Goal: Complete application form

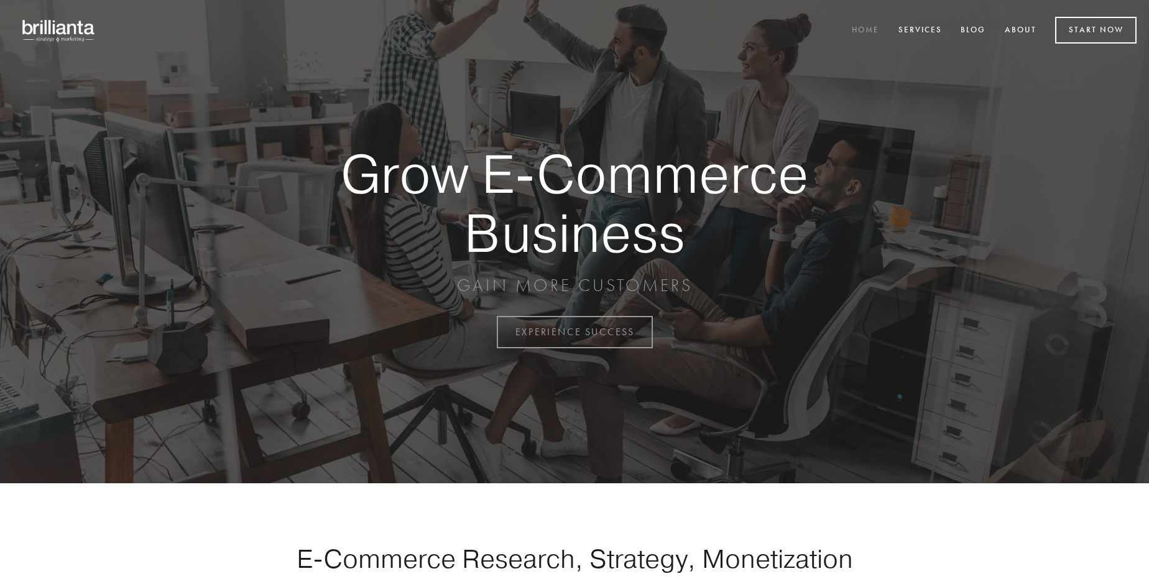
scroll to position [3259, 0]
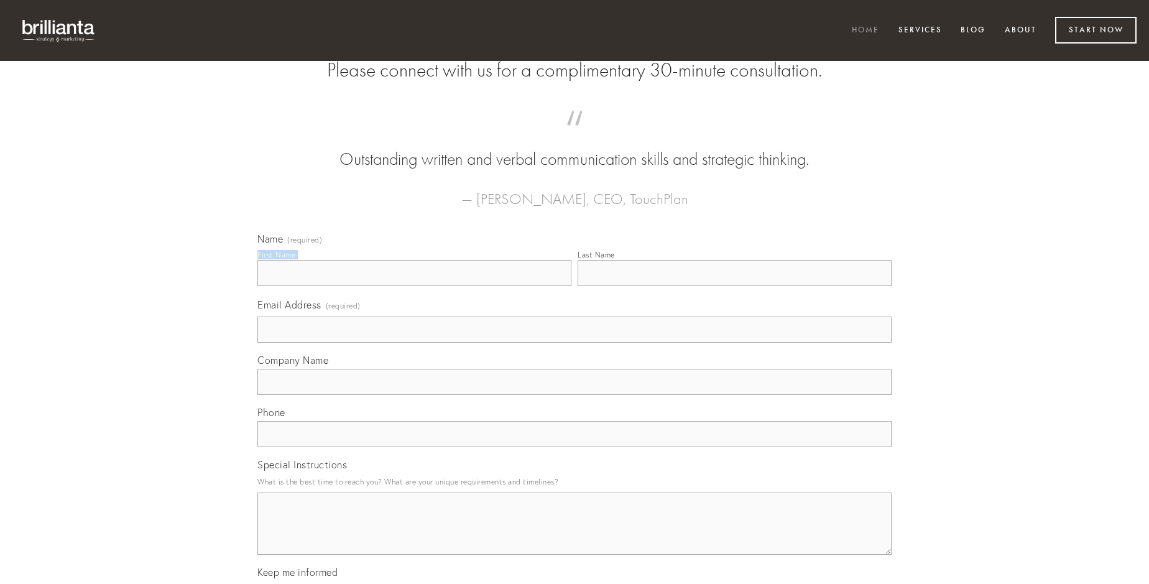
type input "[PERSON_NAME]"
click at [734, 286] on input "Last Name" at bounding box center [735, 273] width 314 height 26
type input "[PERSON_NAME]"
click at [575, 343] on input "Email Address (required)" at bounding box center [574, 329] width 634 height 26
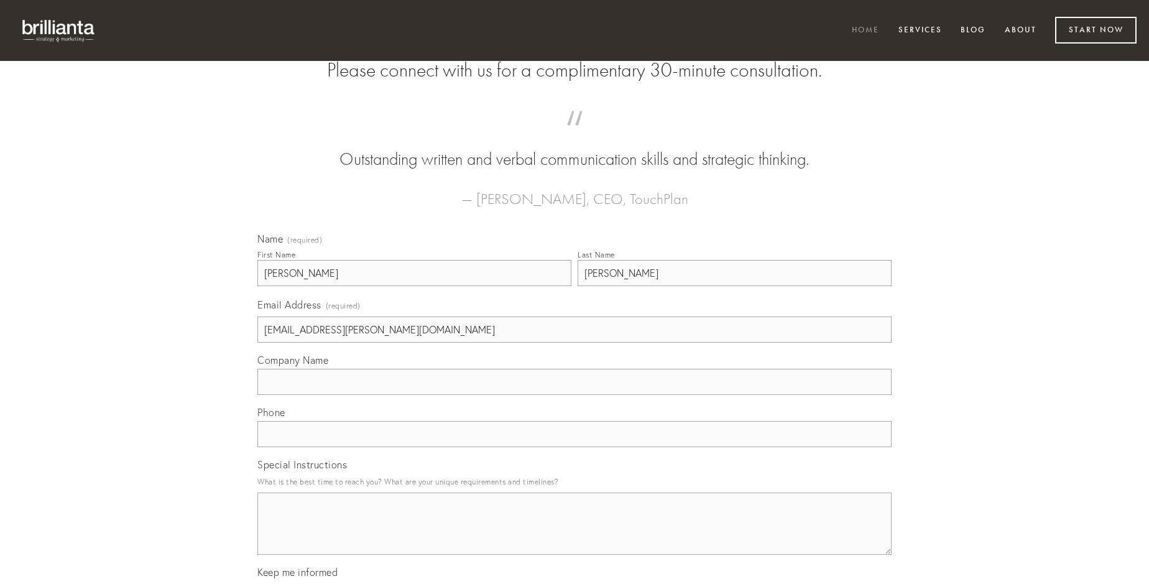
type input "[EMAIL_ADDRESS][PERSON_NAME][DOMAIN_NAME]"
click at [575, 395] on input "Company Name" at bounding box center [574, 382] width 634 height 26
type input "attonbitus"
click at [575, 447] on input "text" at bounding box center [574, 434] width 634 height 26
click at [575, 535] on textarea "Special Instructions" at bounding box center [574, 523] width 634 height 62
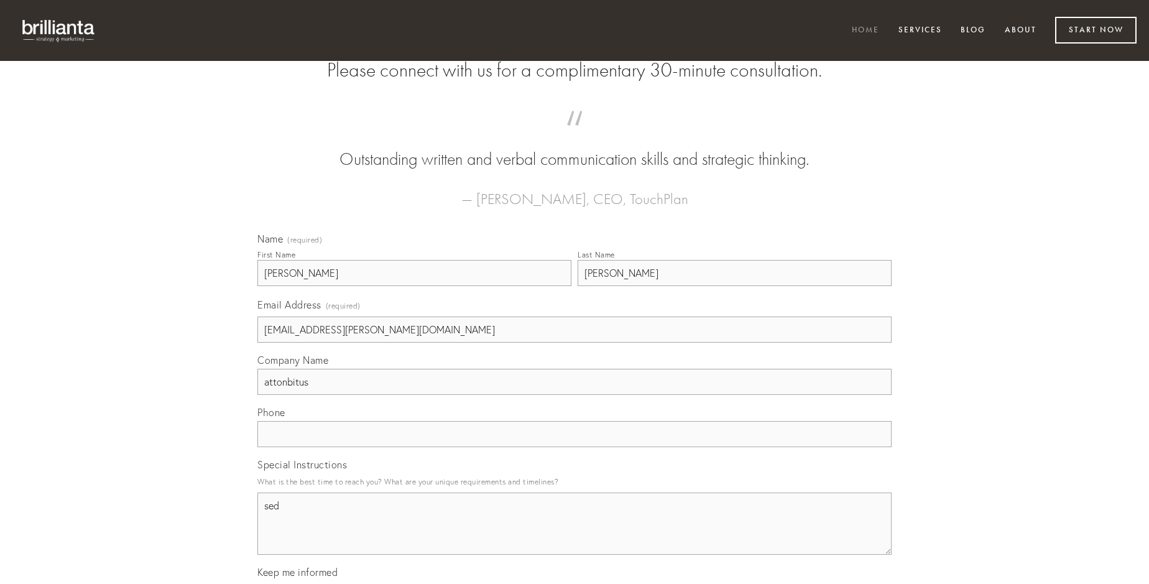
type textarea "sed"
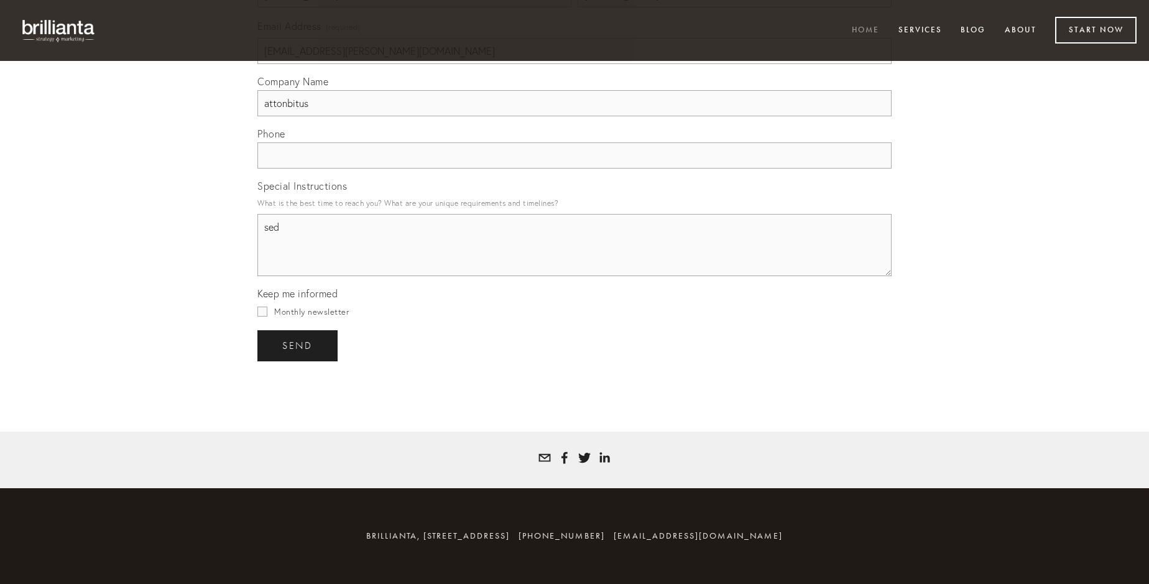
click at [298, 345] on span "send" at bounding box center [297, 345] width 30 height 11
